Goal: Task Accomplishment & Management: Use online tool/utility

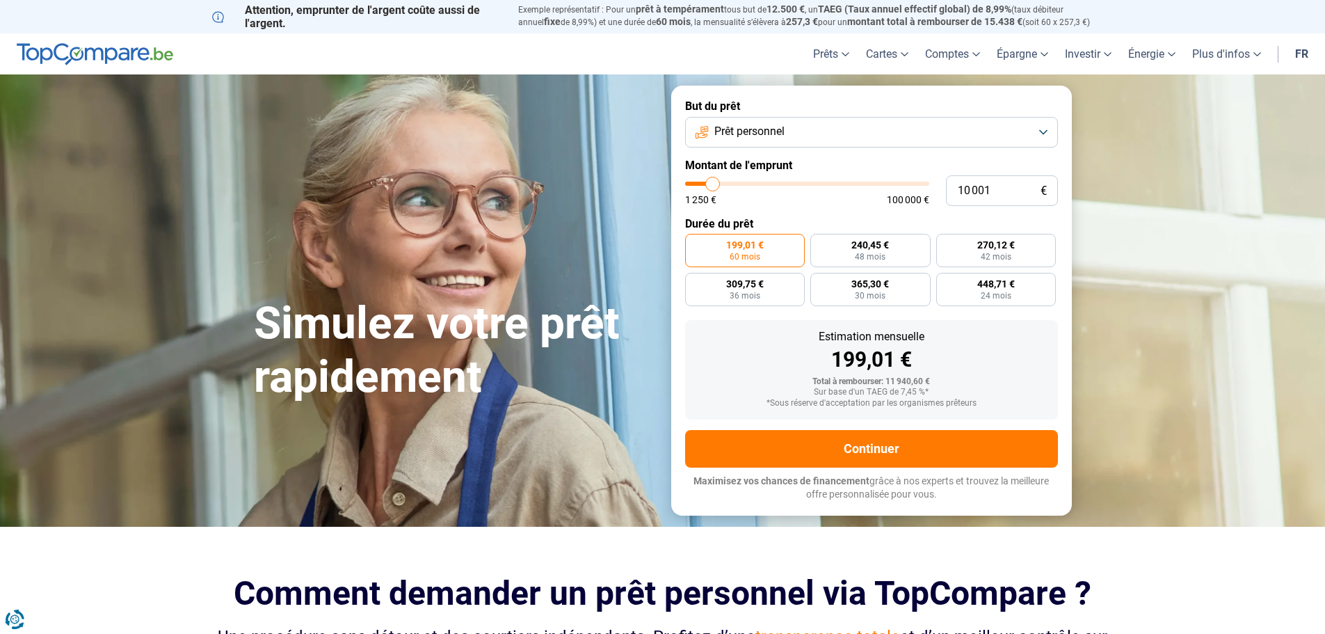
click at [734, 134] on span "Prêt personnel" at bounding box center [749, 131] width 70 height 15
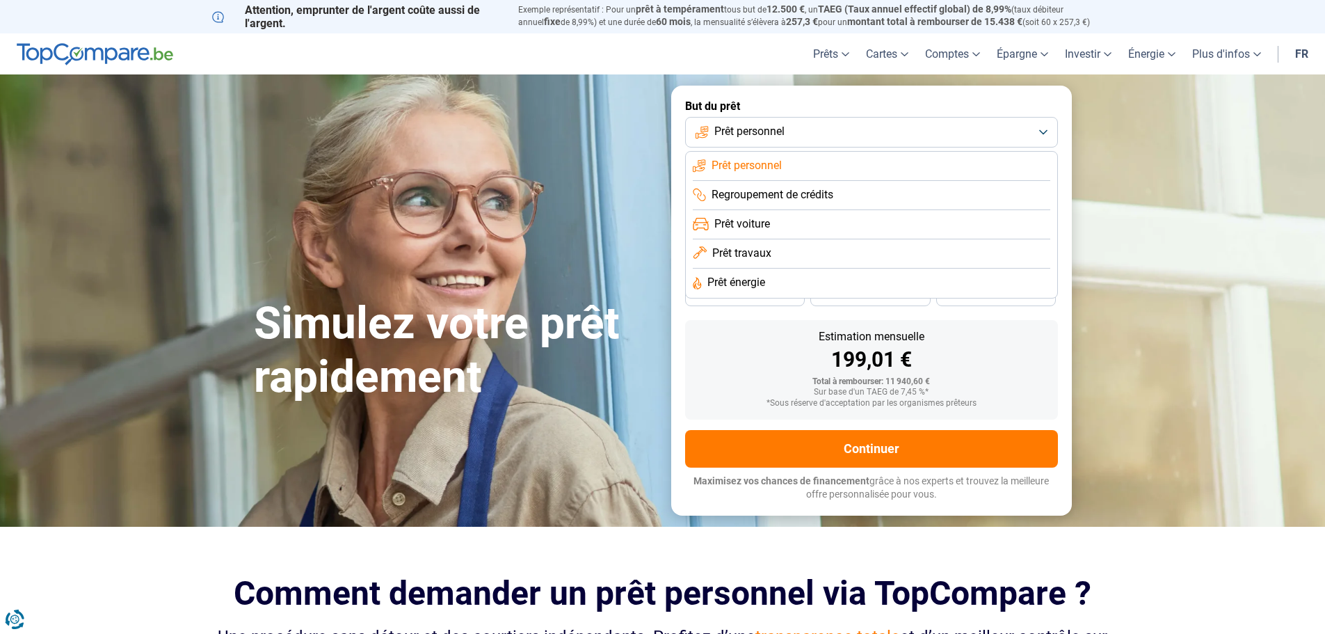
click at [747, 279] on span "Prêt énergie" at bounding box center [736, 282] width 58 height 15
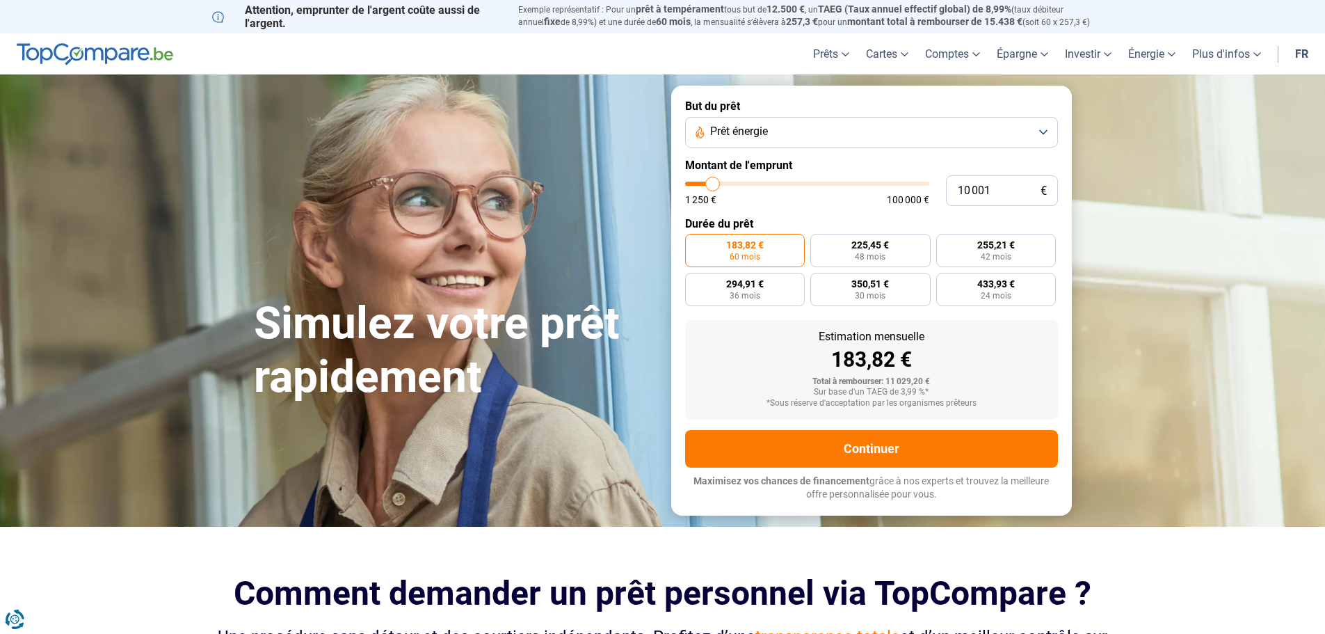
type input "8 750"
type input "8750"
type input "11 000"
type input "11000"
type input "12 750"
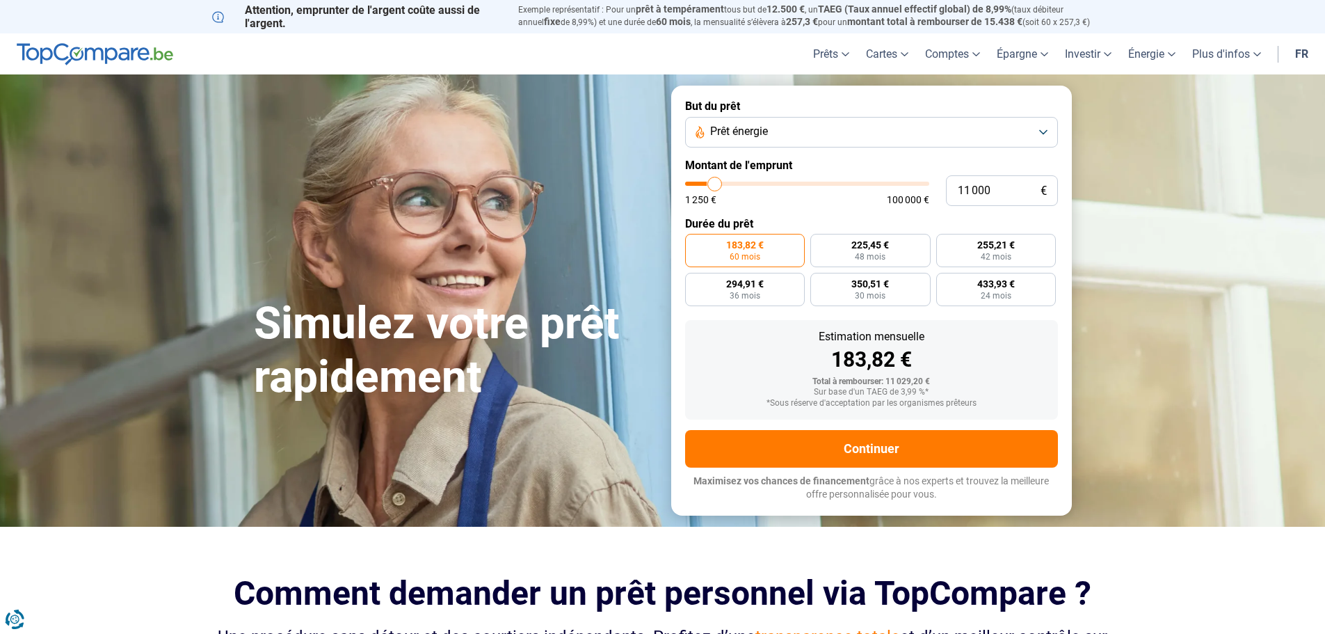
type input "12750"
type input "15 000"
type input "15000"
type input "17 250"
type input "17250"
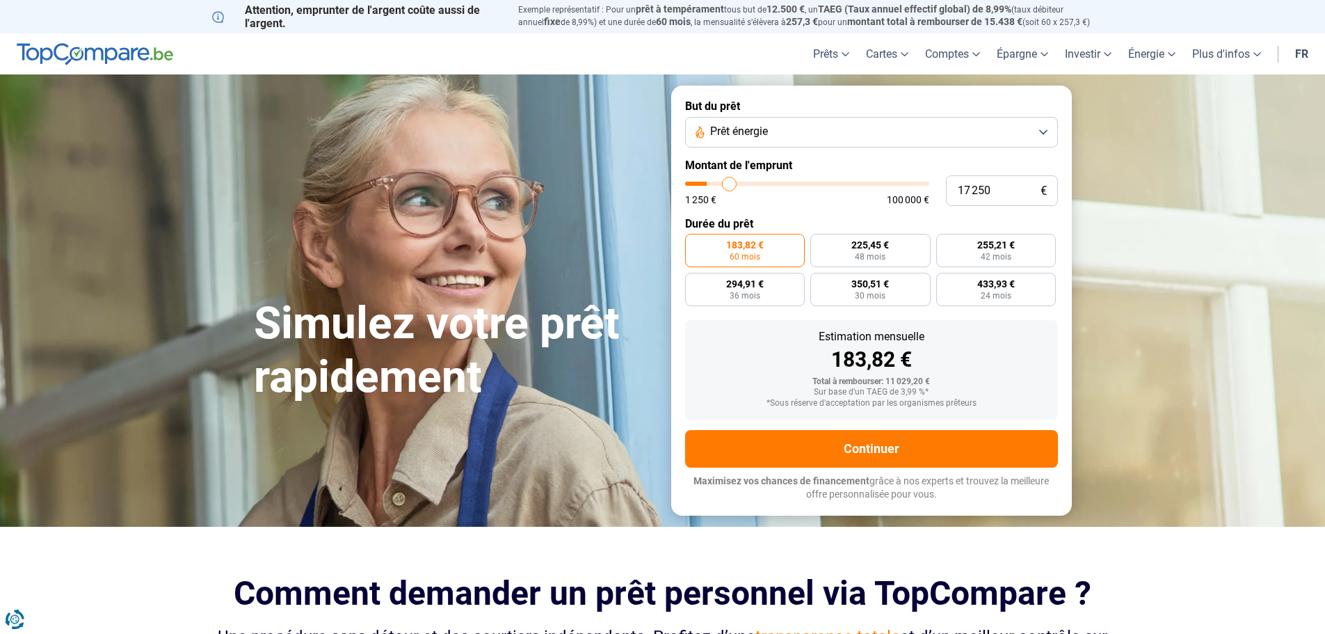
type input "20 000"
type input "20000"
type input "21 500"
type input "21500"
type input "22 000"
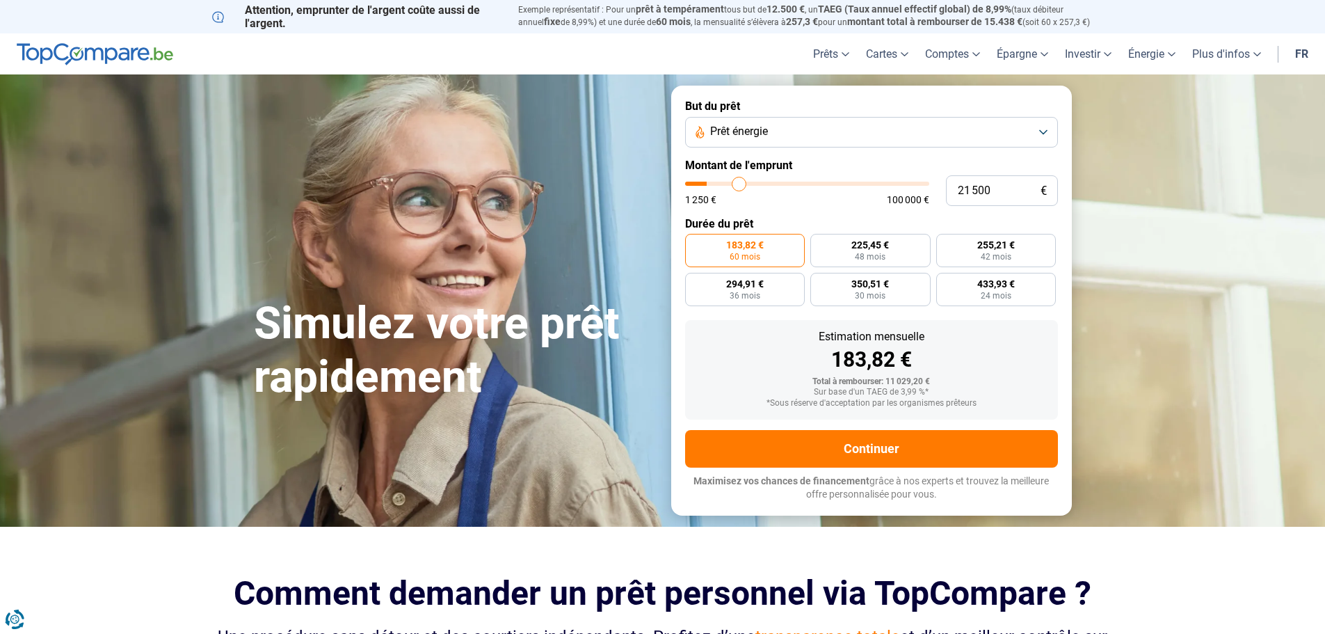
type input "22000"
type input "22 250"
type input "22250"
type input "23 000"
type input "23000"
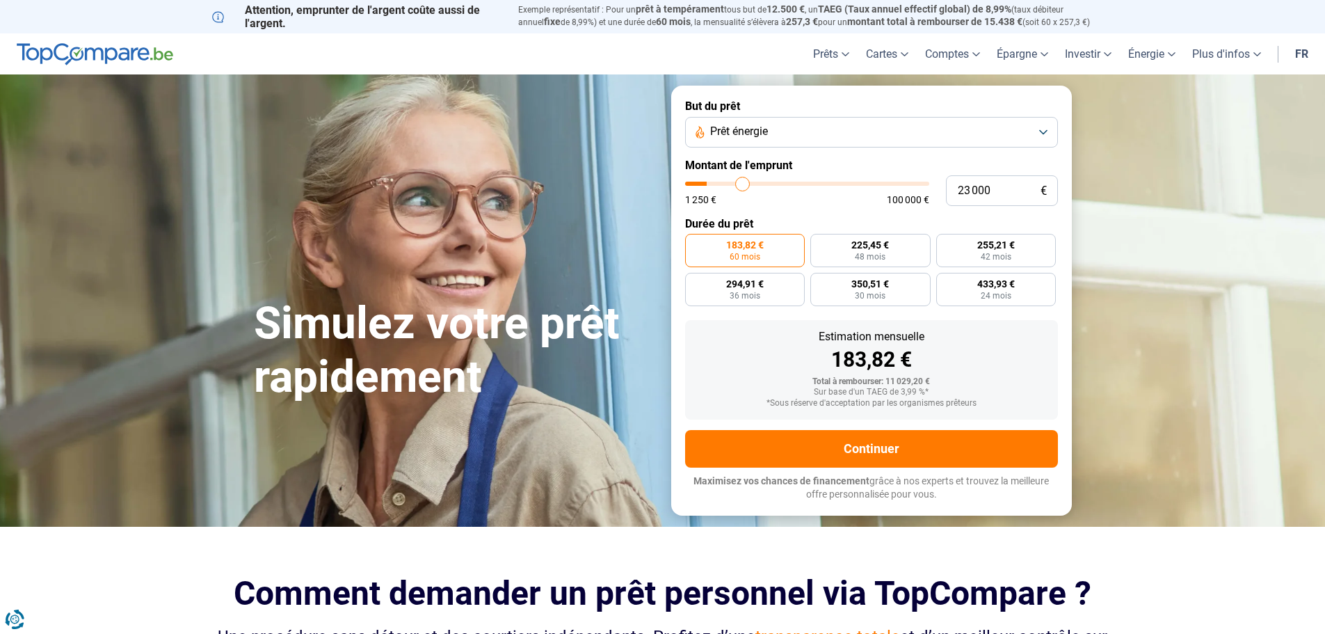
type input "23 500"
type input "23500"
type input "24 250"
type input "24250"
type input "24 750"
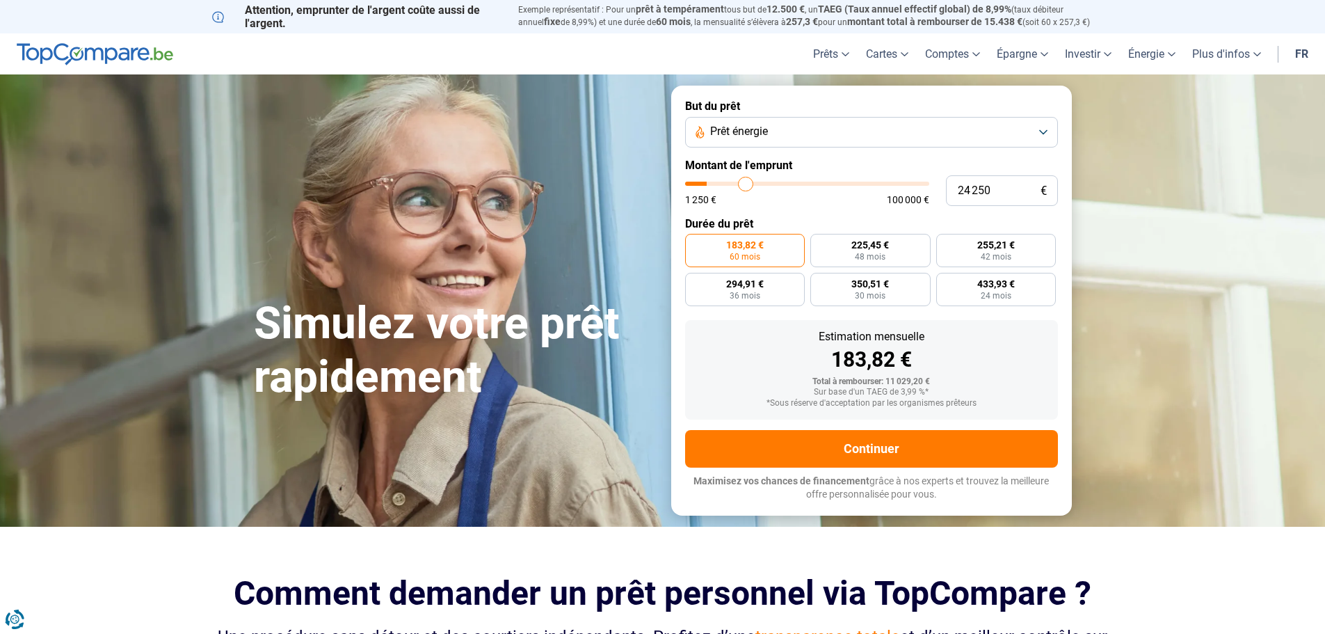
type input "24750"
type input "25 750"
type input "25750"
type input "26 250"
type input "26250"
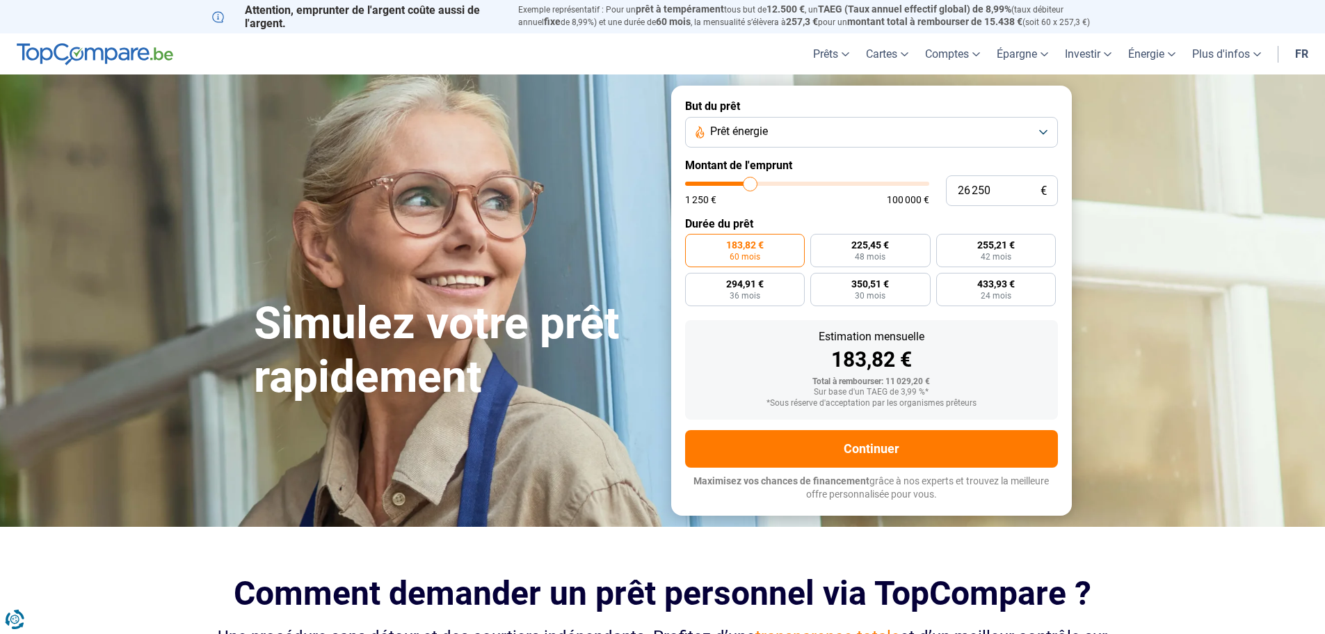
type input "26 750"
type input "26750"
type input "28 250"
type input "28250"
type input "29 750"
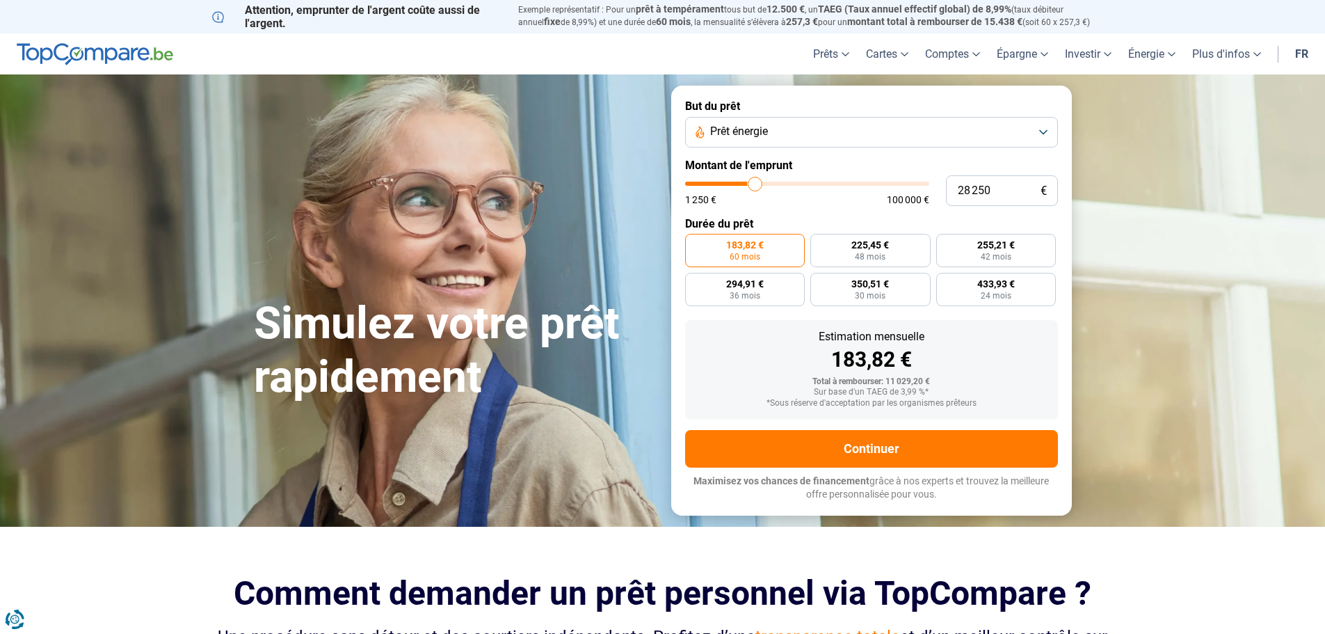
type input "29750"
type input "30 750"
type input "30750"
type input "31 000"
type input "31000"
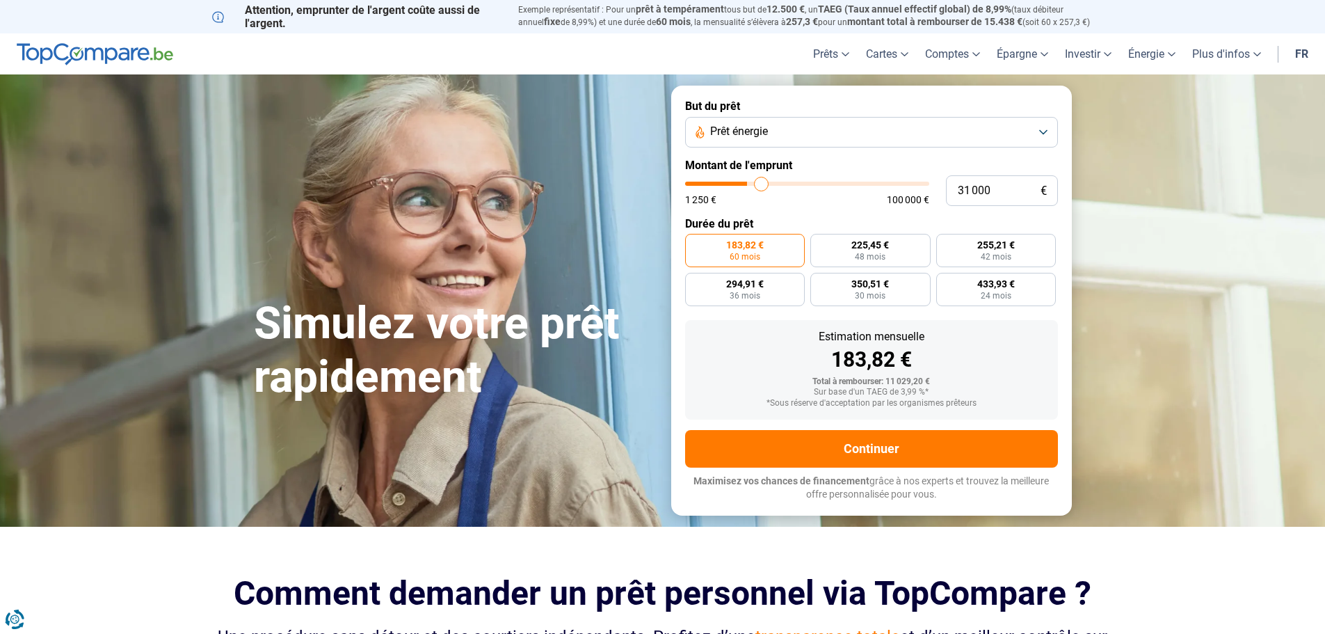
type input "32 000"
type input "32000"
type input "32 250"
type input "32250"
type input "32 500"
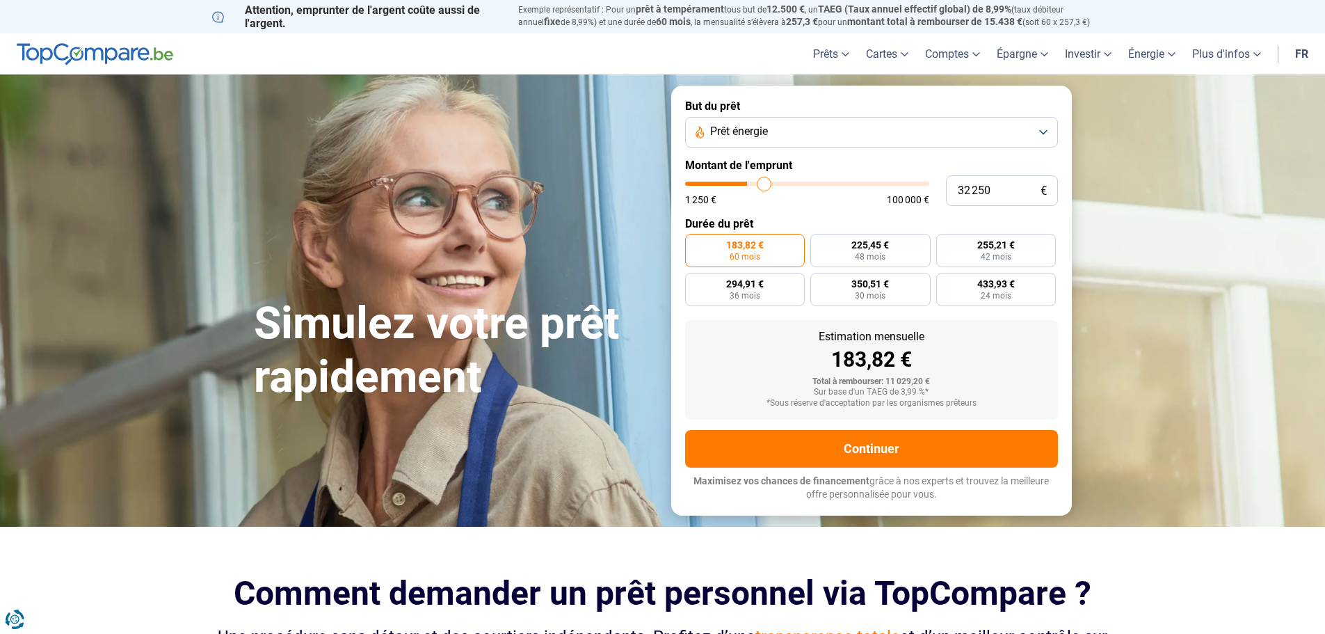
type input "32500"
type input "32 750"
type input "32750"
type input "33 250"
type input "33250"
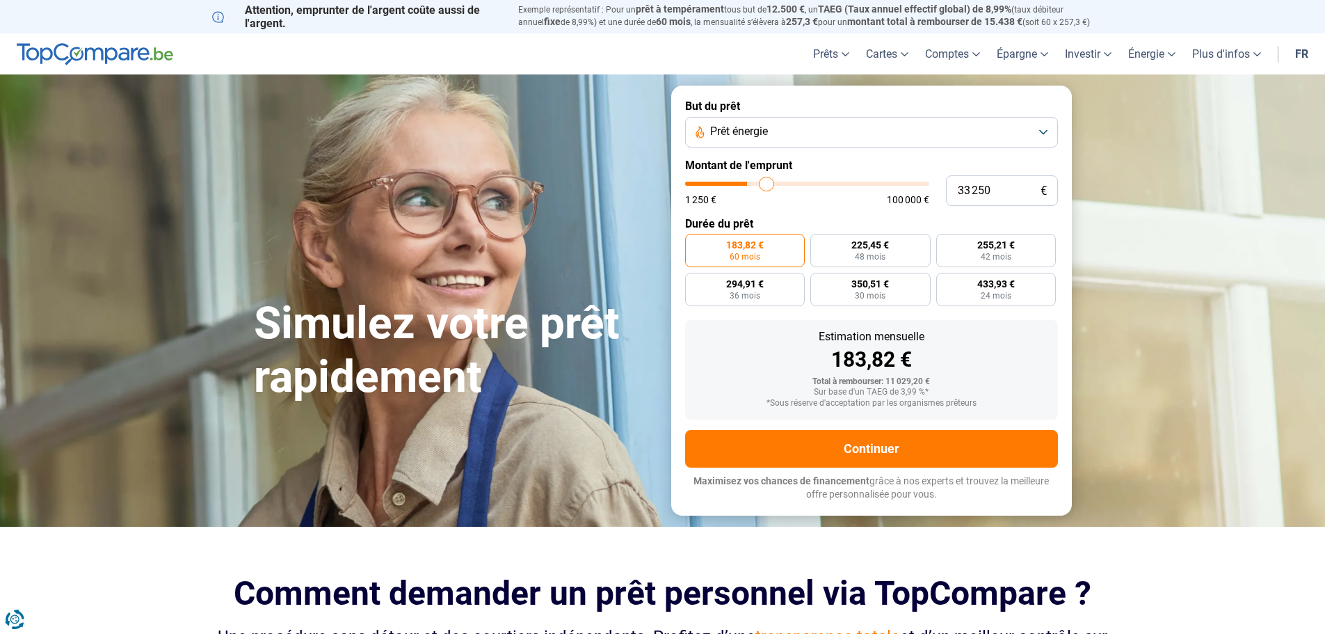
type input "33 500"
type input "33500"
type input "33 750"
type input "33750"
type input "33 250"
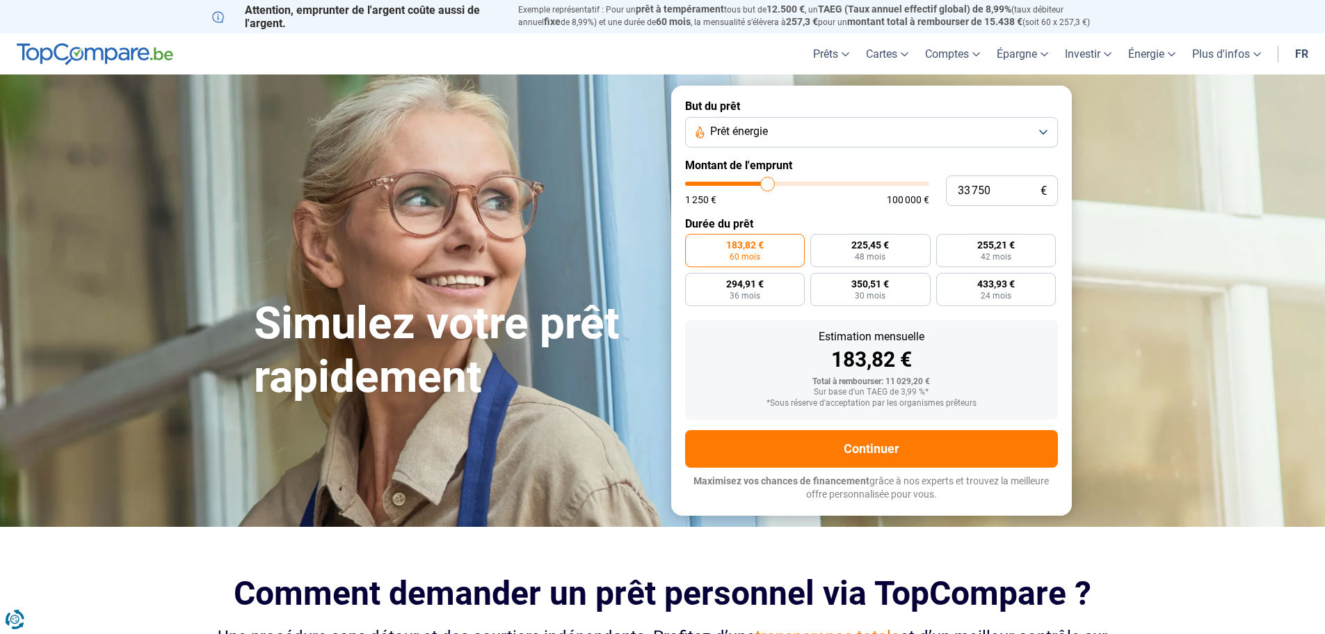
type input "33250"
type input "32 750"
type input "32750"
type input "32 500"
type input "32500"
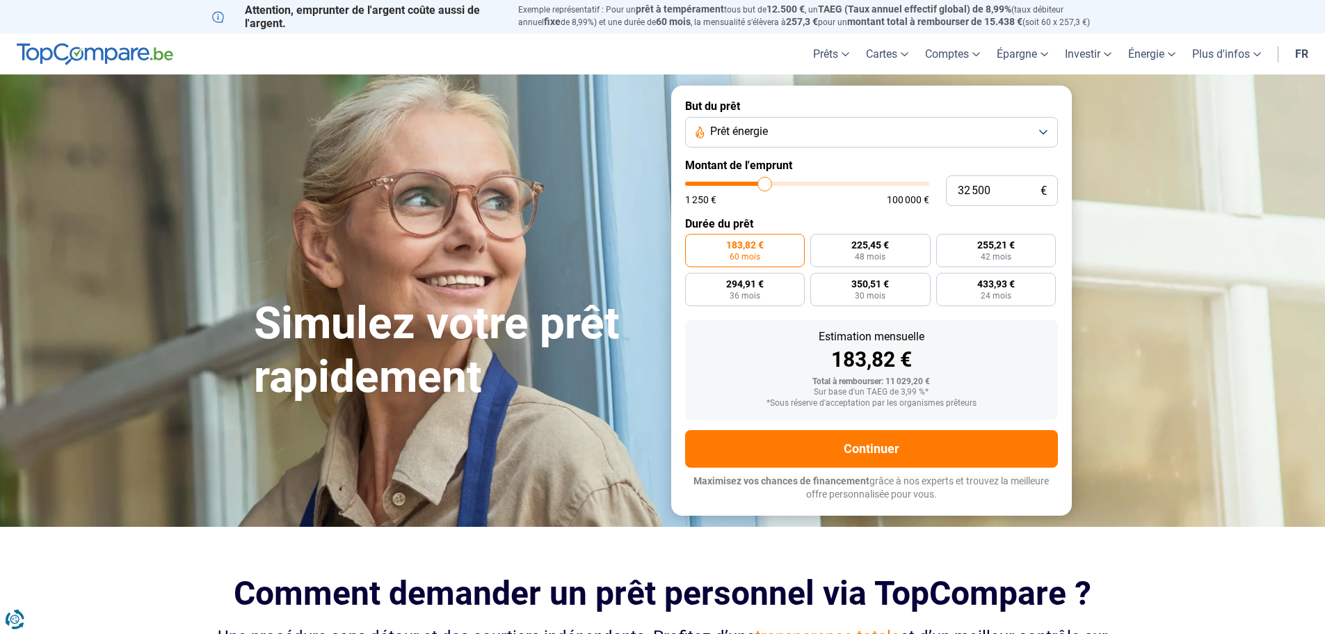
type input "31 250"
drag, startPoint x: 709, startPoint y: 186, endPoint x: 762, endPoint y: 187, distance: 53.6
type input "31250"
click at [762, 186] on input "range" at bounding box center [807, 184] width 244 height 4
radio input "false"
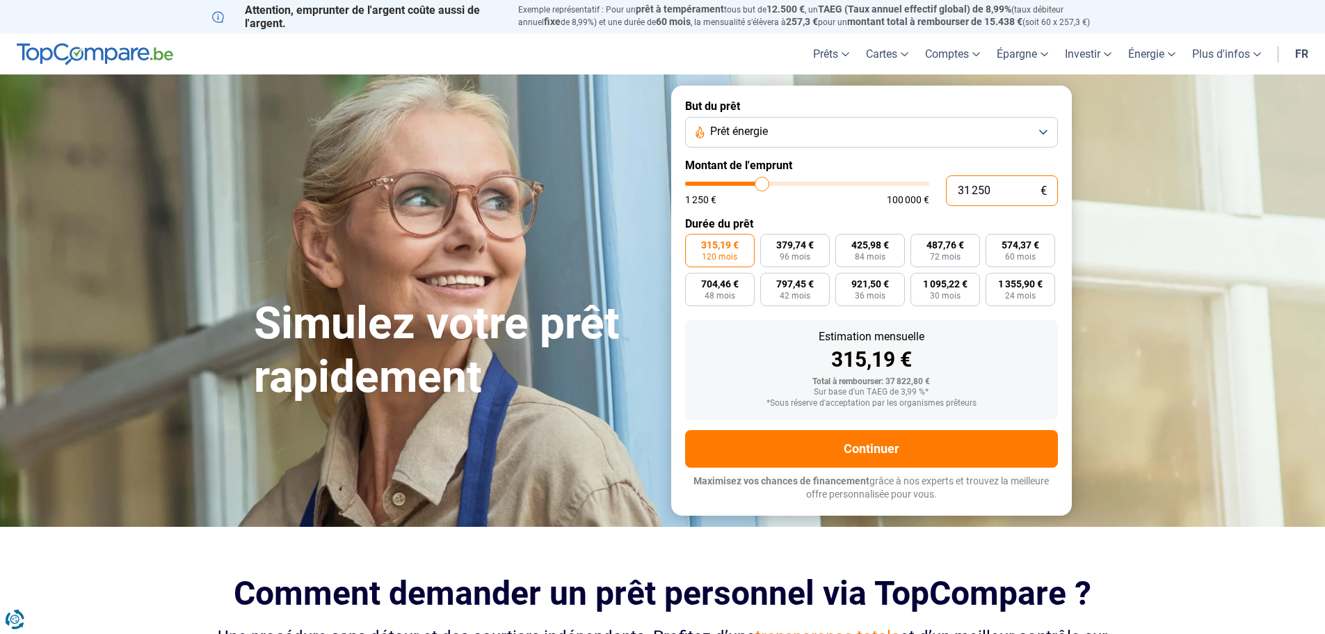
drag, startPoint x: 1006, startPoint y: 200, endPoint x: 910, endPoint y: 192, distance: 96.3
click at [910, 192] on div "31 250 € 1 250 € 100 000 €" at bounding box center [871, 190] width 373 height 31
type input "8"
type input "1250"
type input "80"
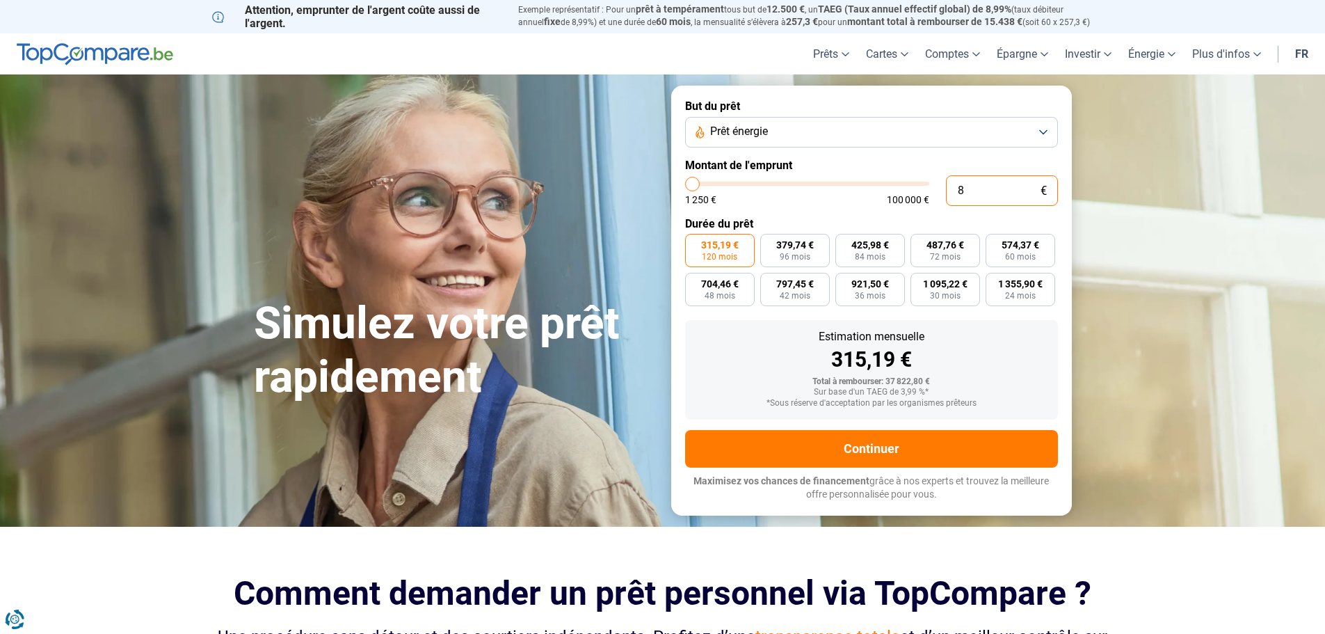
type input "1250"
type input "800"
type input "1250"
type input "8 000"
type input "8000"
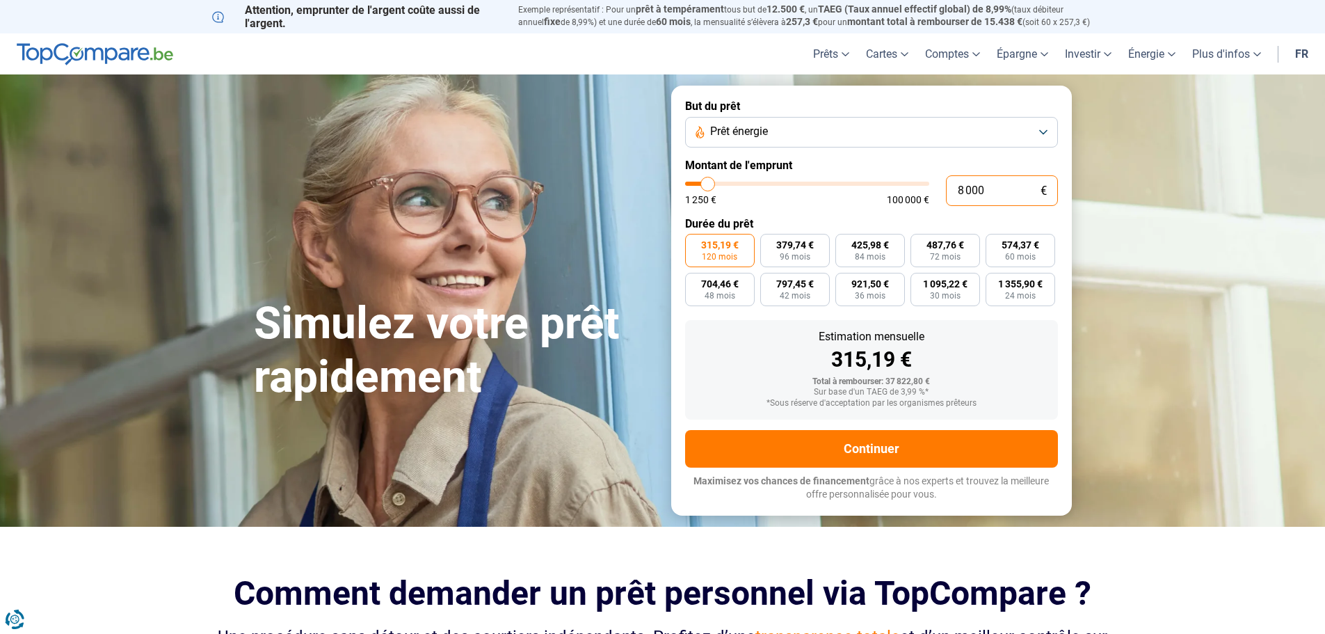
radio input "true"
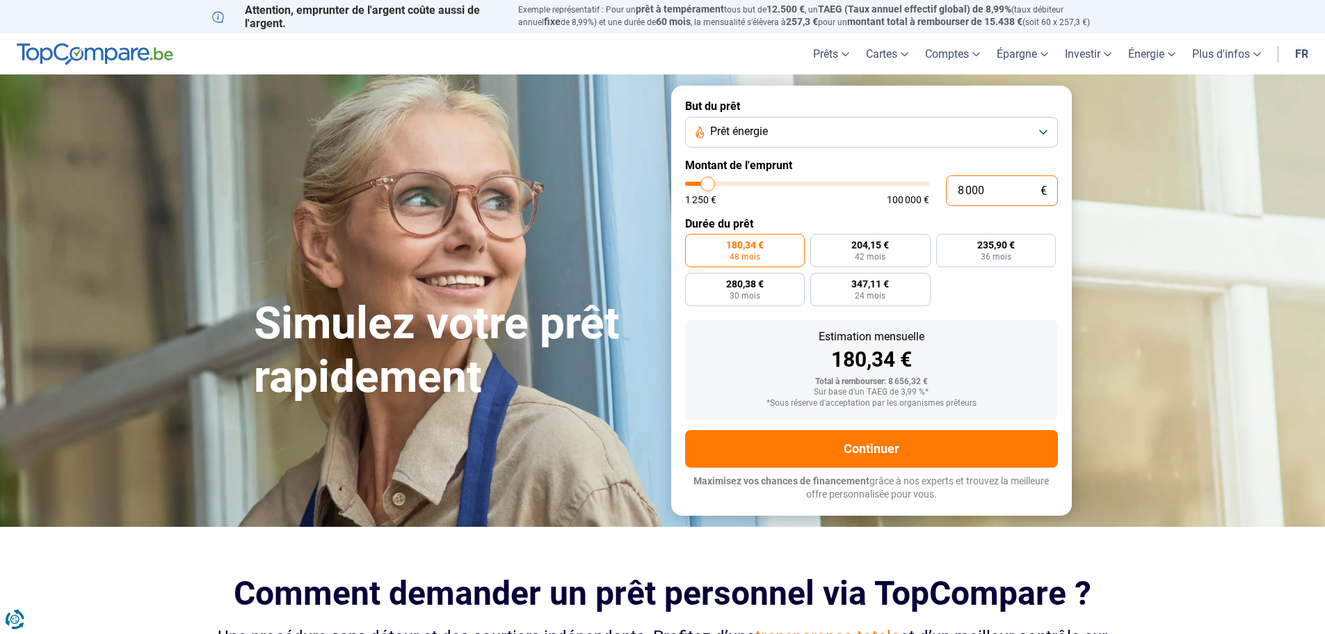
type input "8 000"
click at [862, 220] on label "Durée du prêt" at bounding box center [871, 223] width 373 height 13
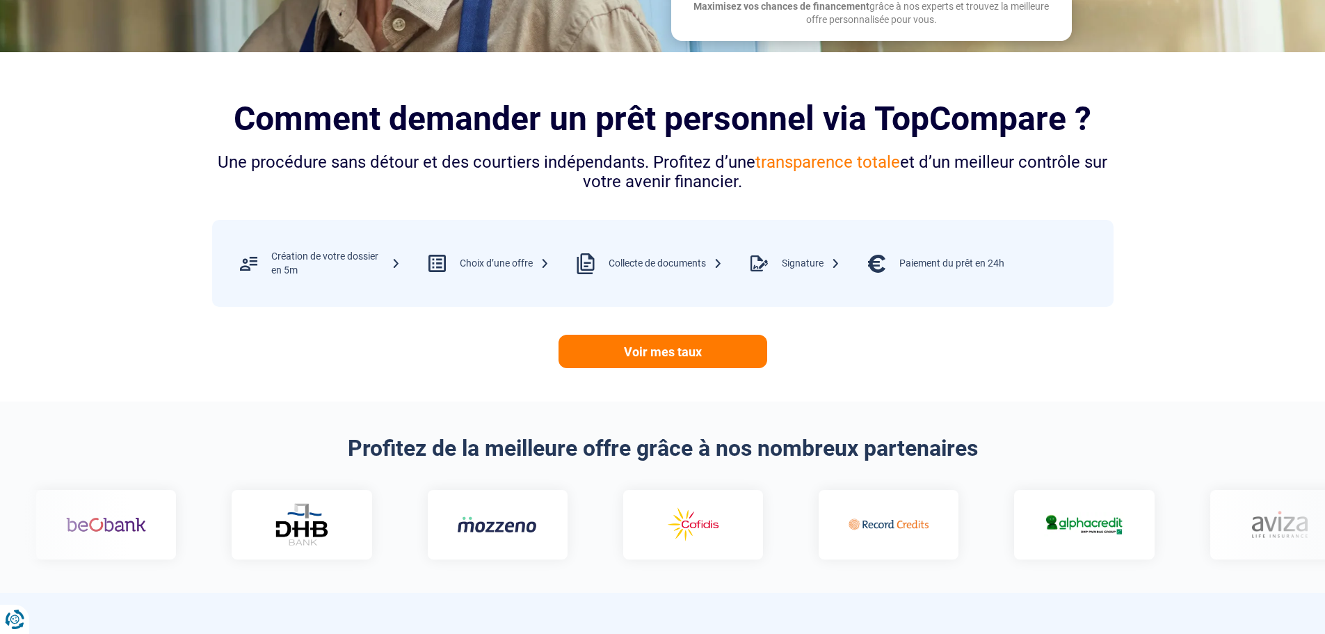
scroll to position [209, 0]
